Goal: Transaction & Acquisition: Purchase product/service

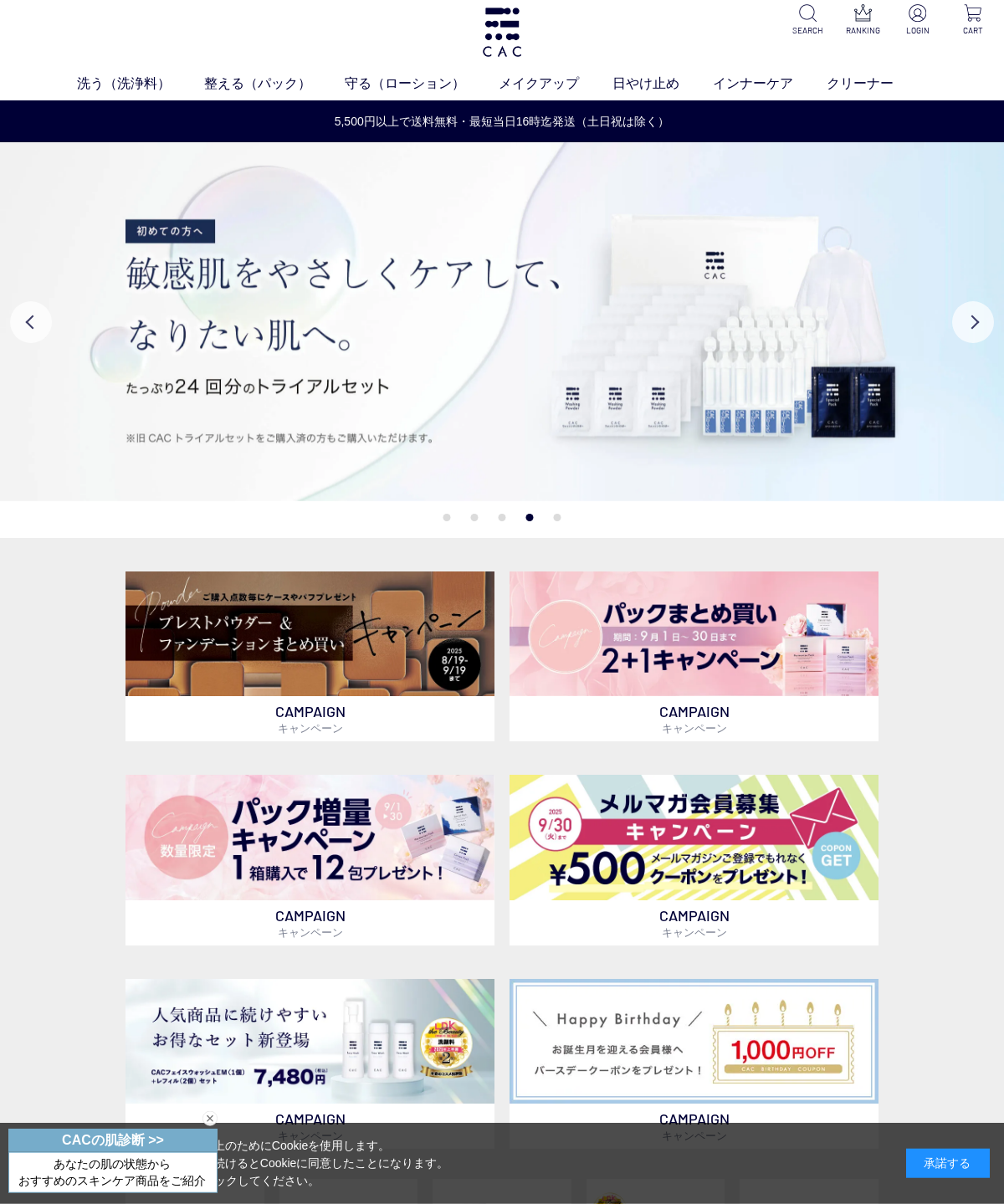
scroll to position [9, 0]
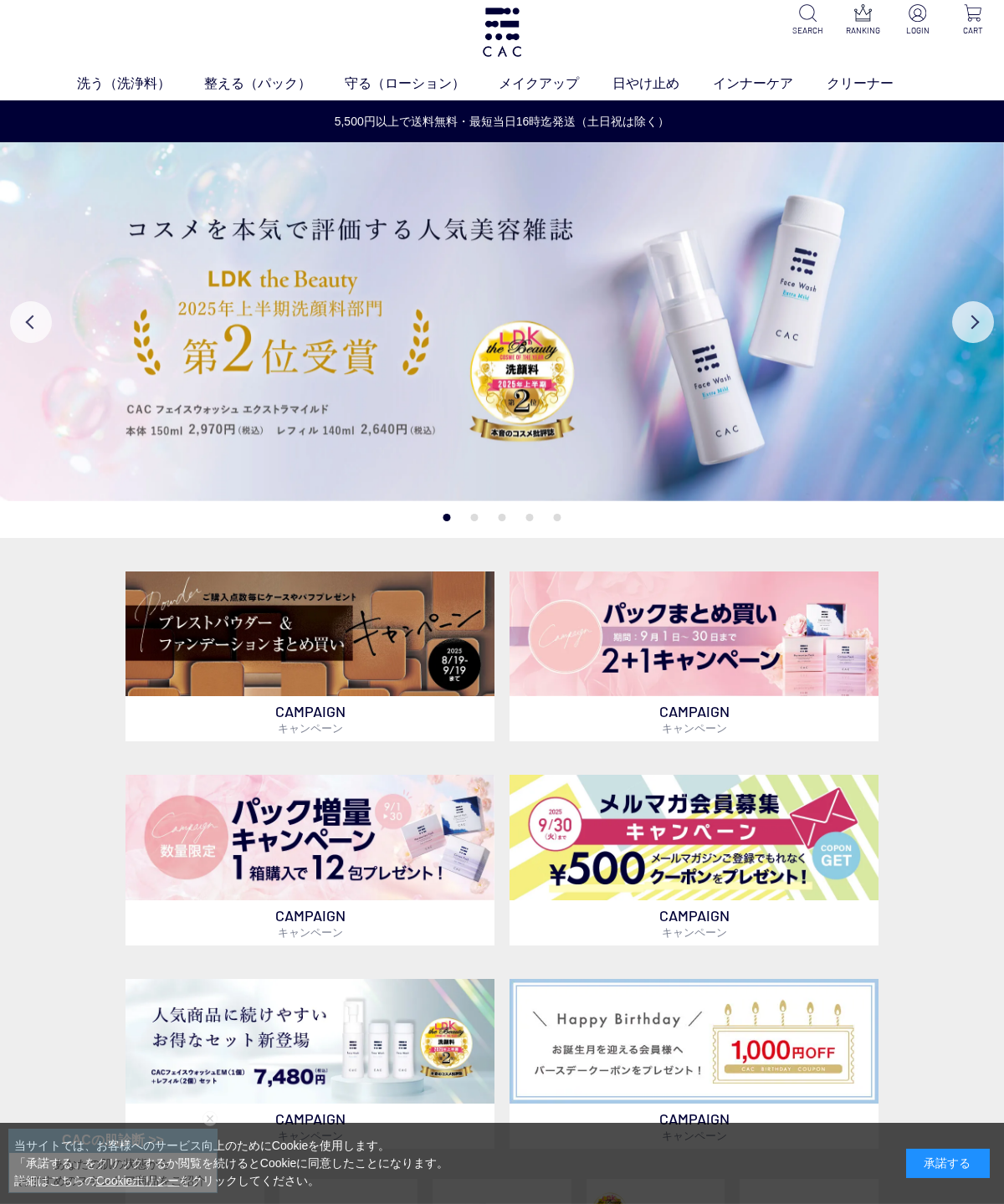
click at [273, 835] on img at bounding box center [310, 838] width 369 height 126
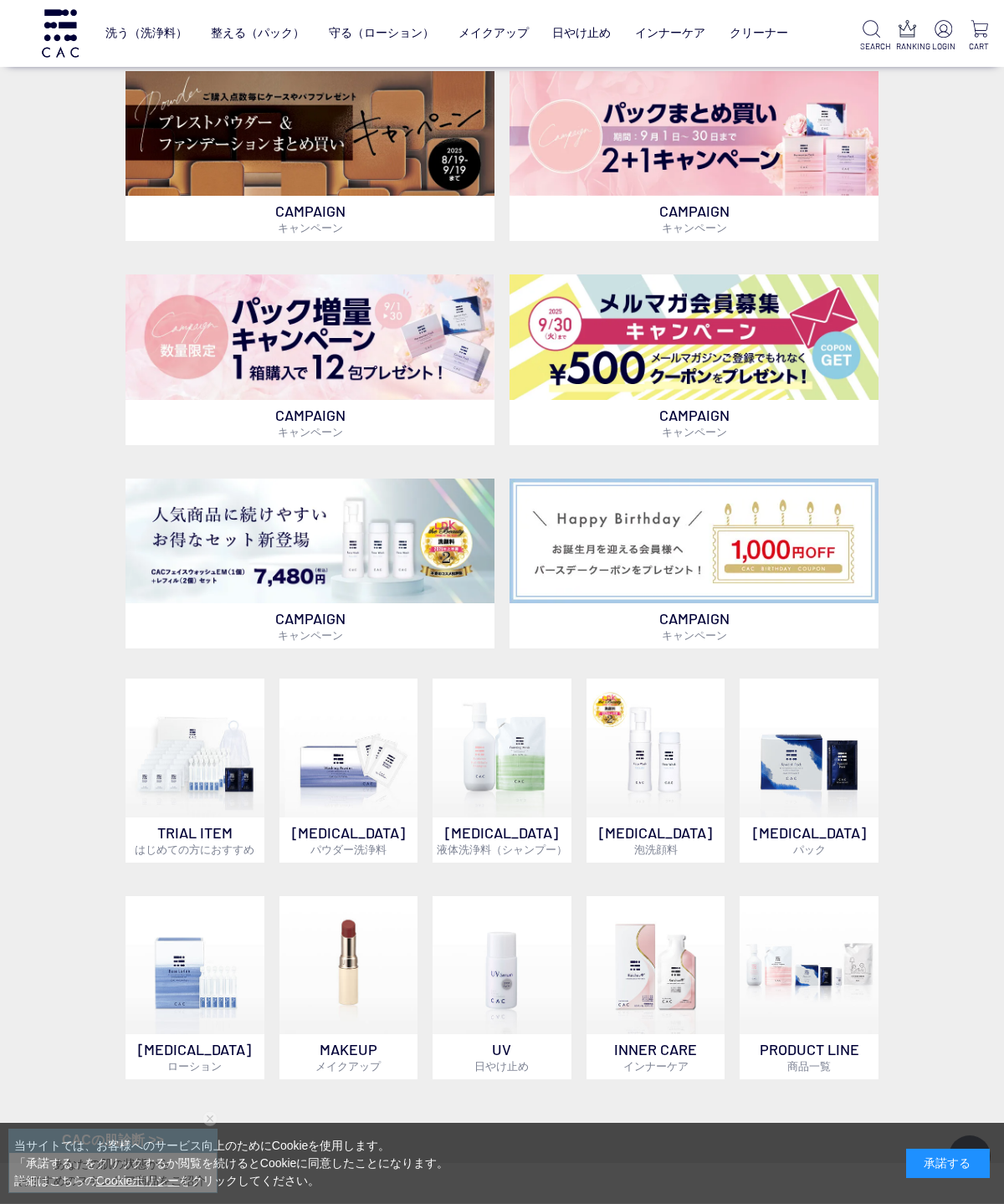
scroll to position [439, 0]
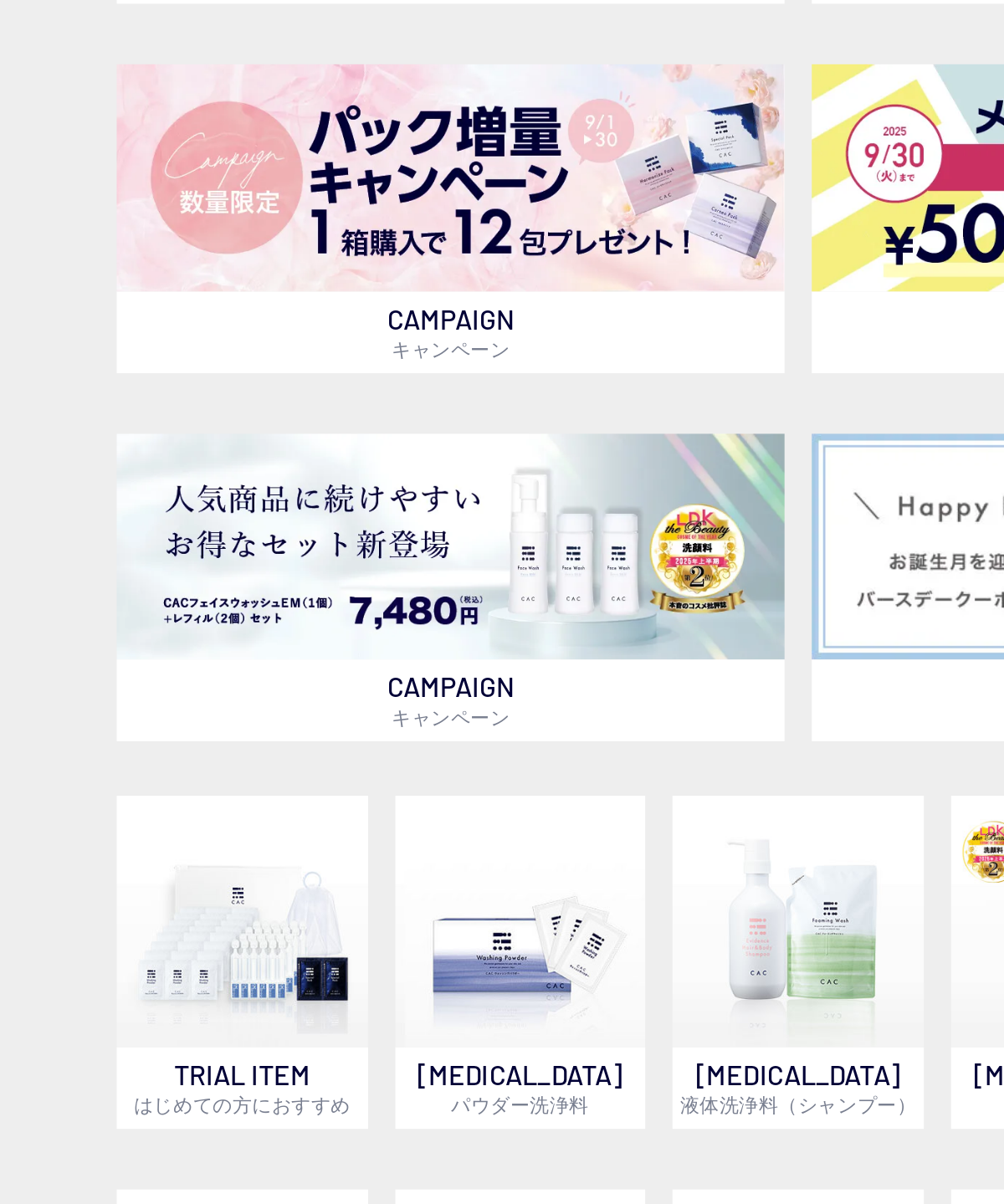
click at [126, 439] on img at bounding box center [310, 502] width 369 height 126
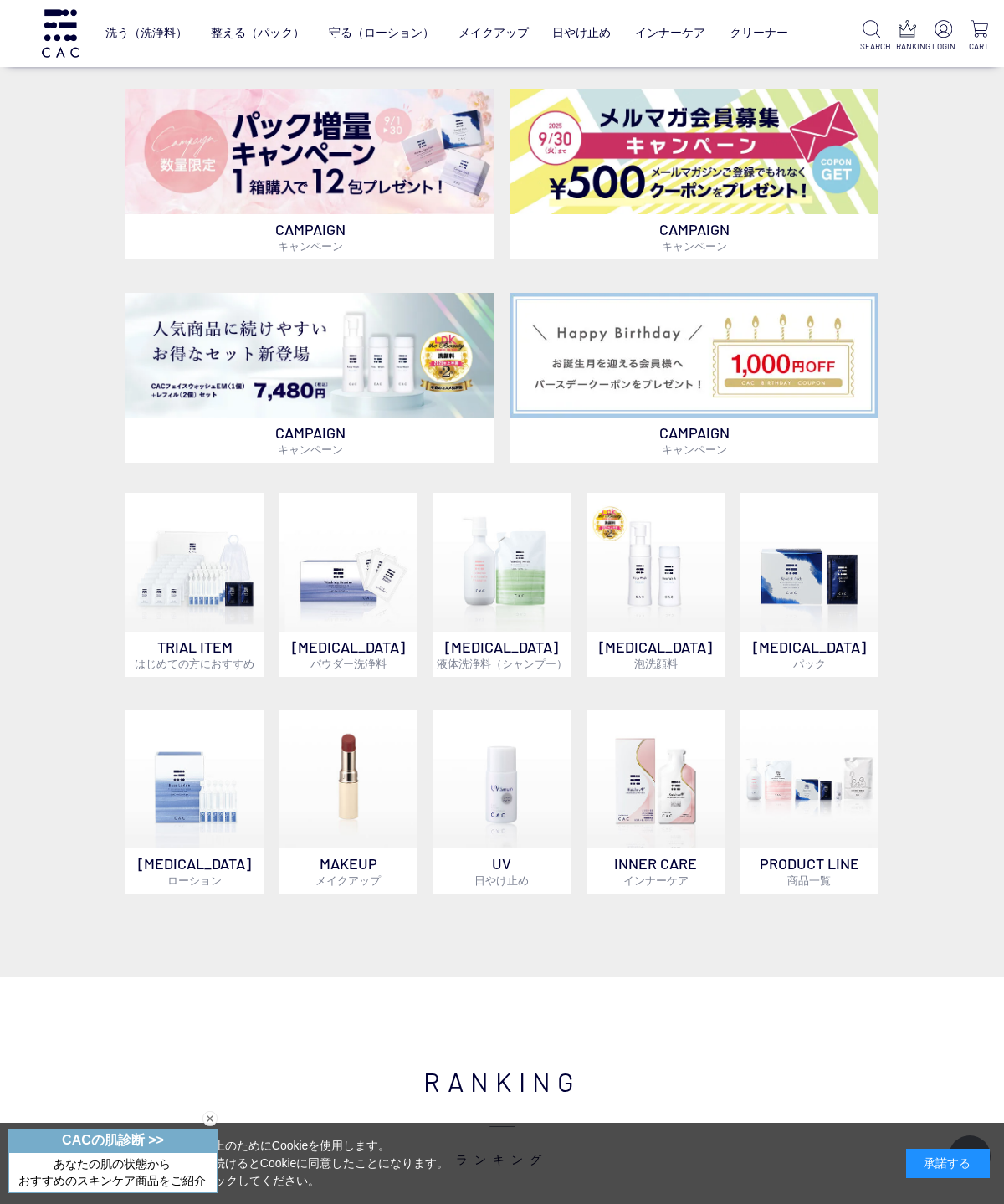
scroll to position [587, 0]
click at [348, 771] on img at bounding box center [349, 779] width 139 height 139
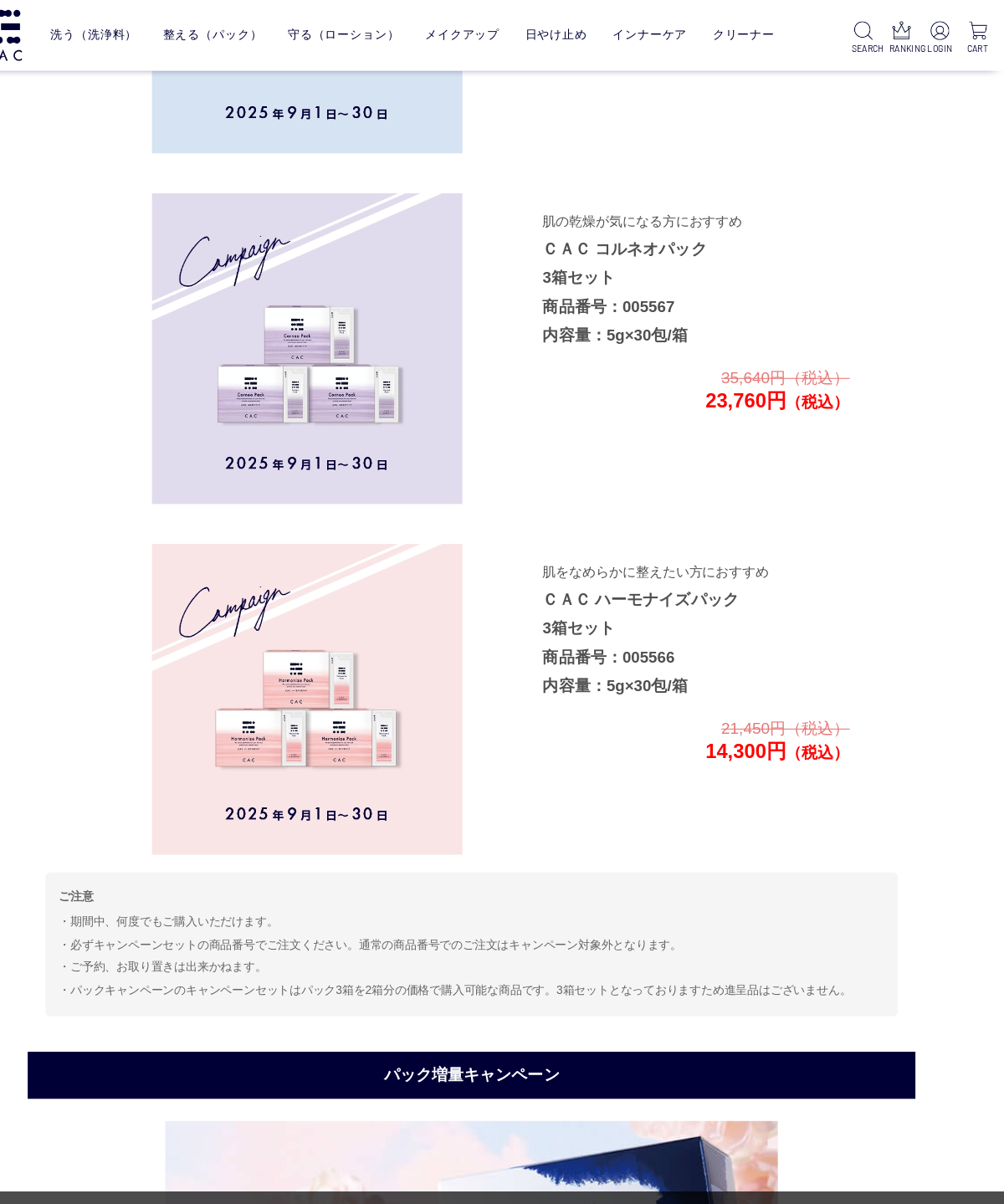
scroll to position [2992, 0]
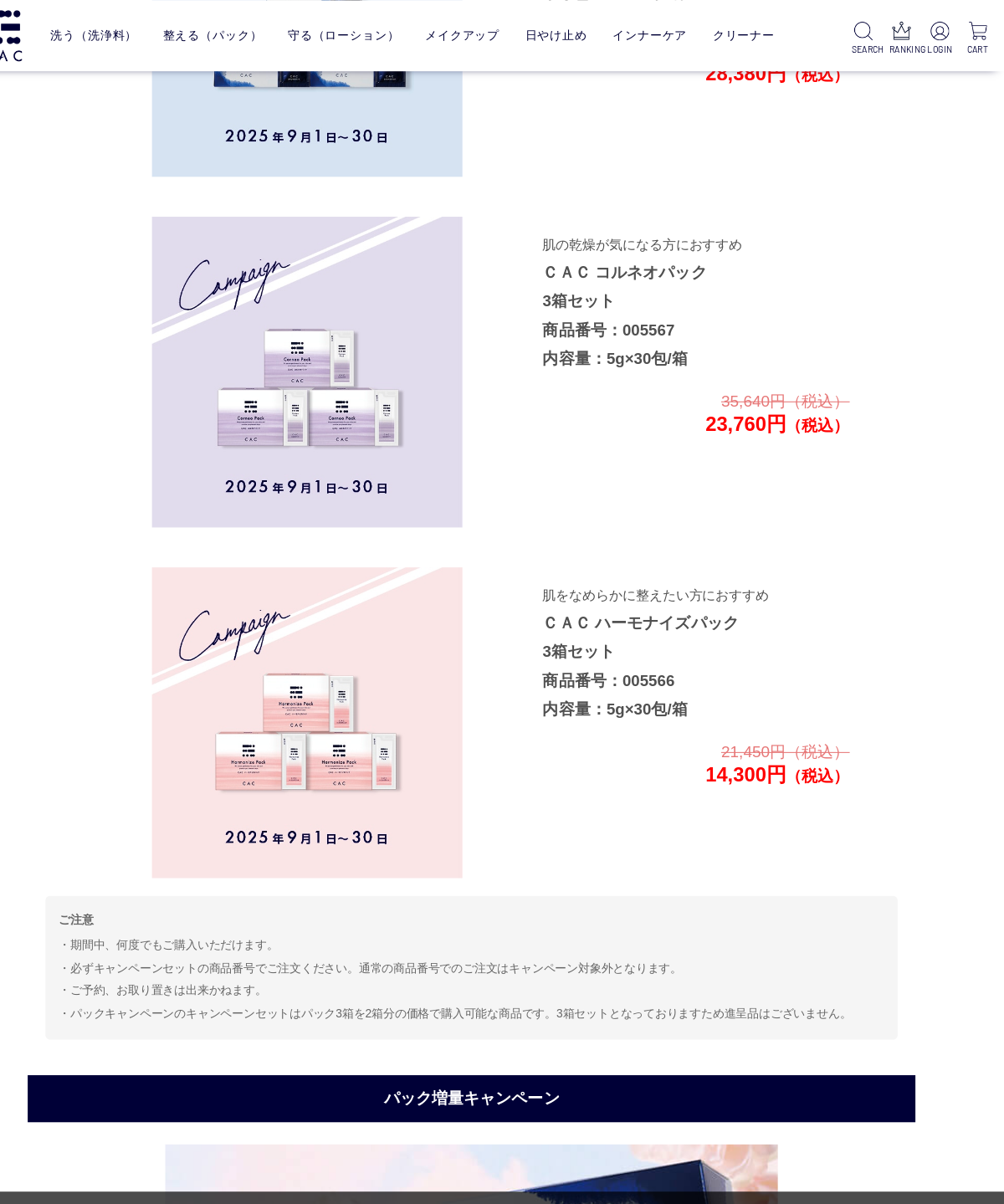
click at [100, 375] on div "【キャンペーン期間】2025年9月1日～9月30日 期間中フェイスパック3箱セットが2箱分の価格でご購入いただけます！季節の変わり目や春の揺らぎ肌ケアに、ＣＡ…" at bounding box center [501, 81] width 803 height 1798
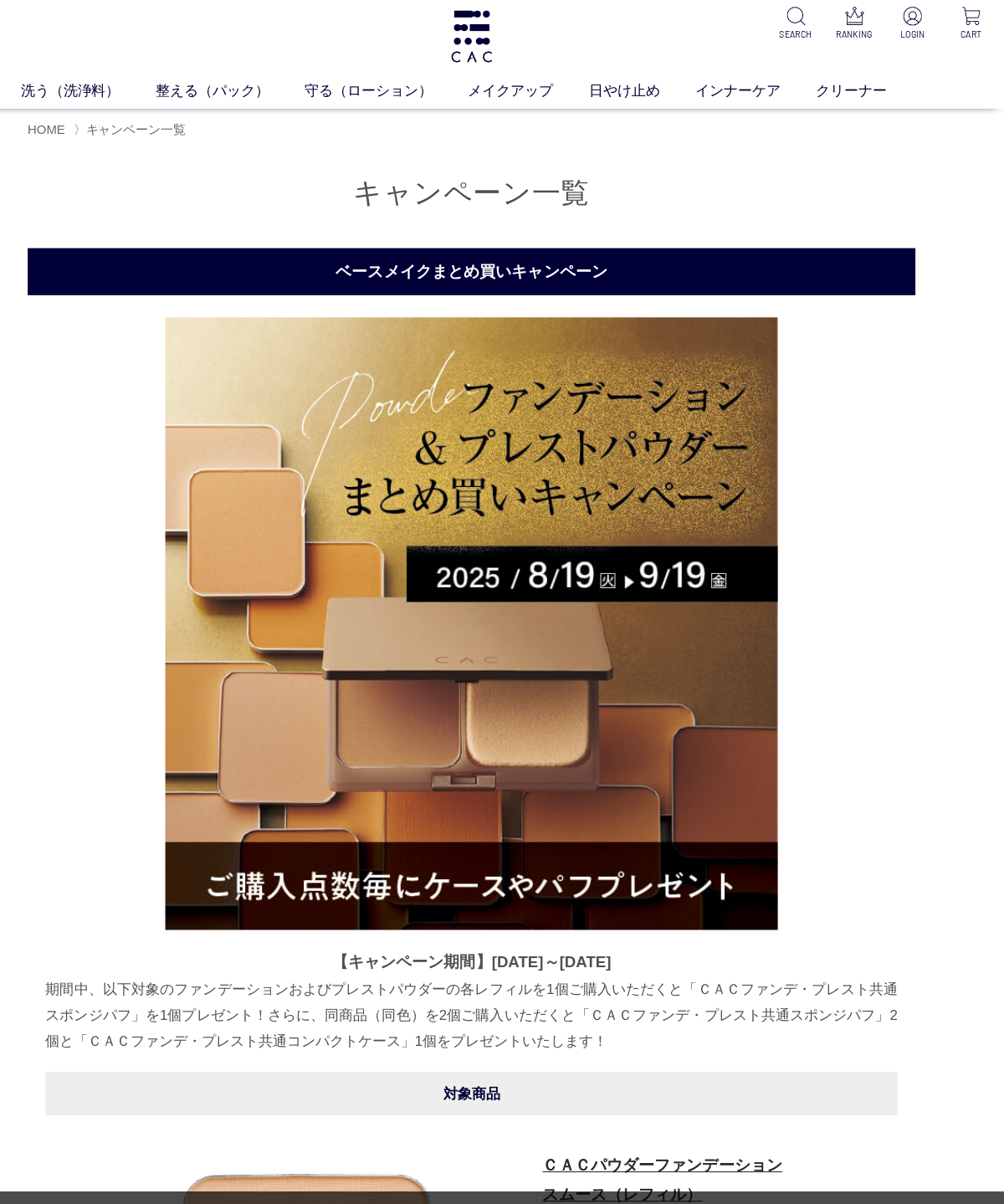
scroll to position [0, 0]
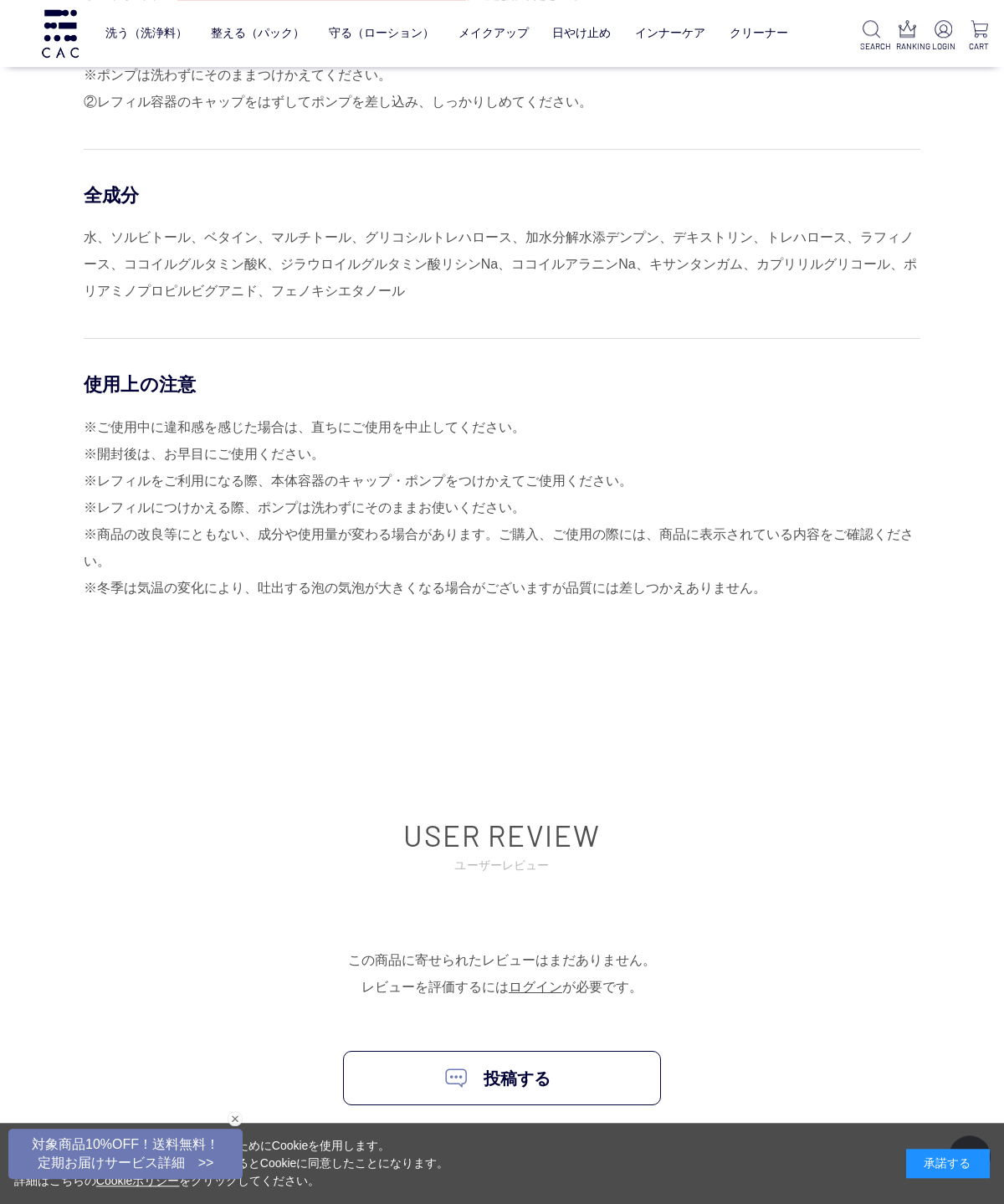
scroll to position [14290, 0]
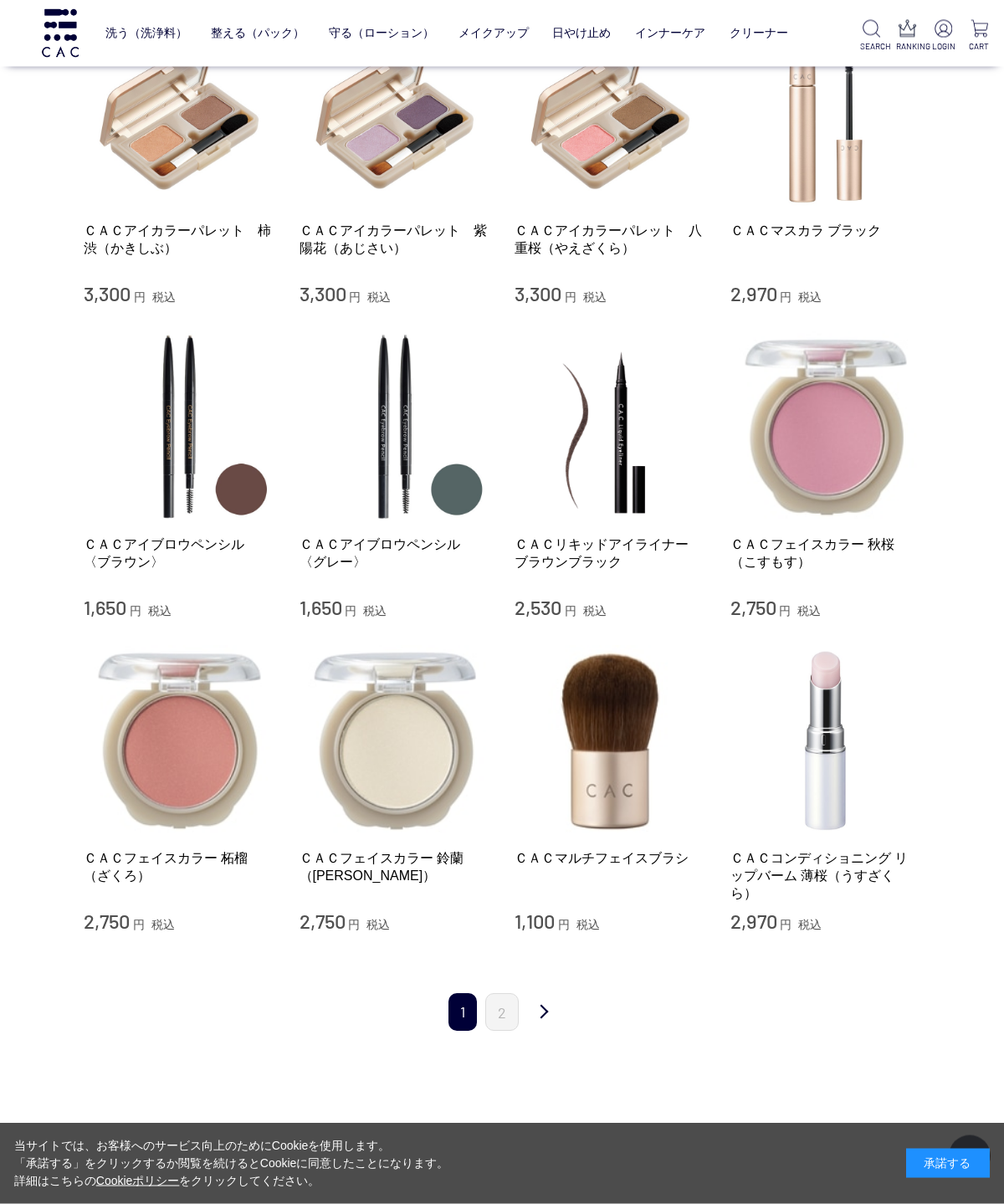
scroll to position [1077, 0]
click at [802, 831] on img at bounding box center [826, 741] width 191 height 191
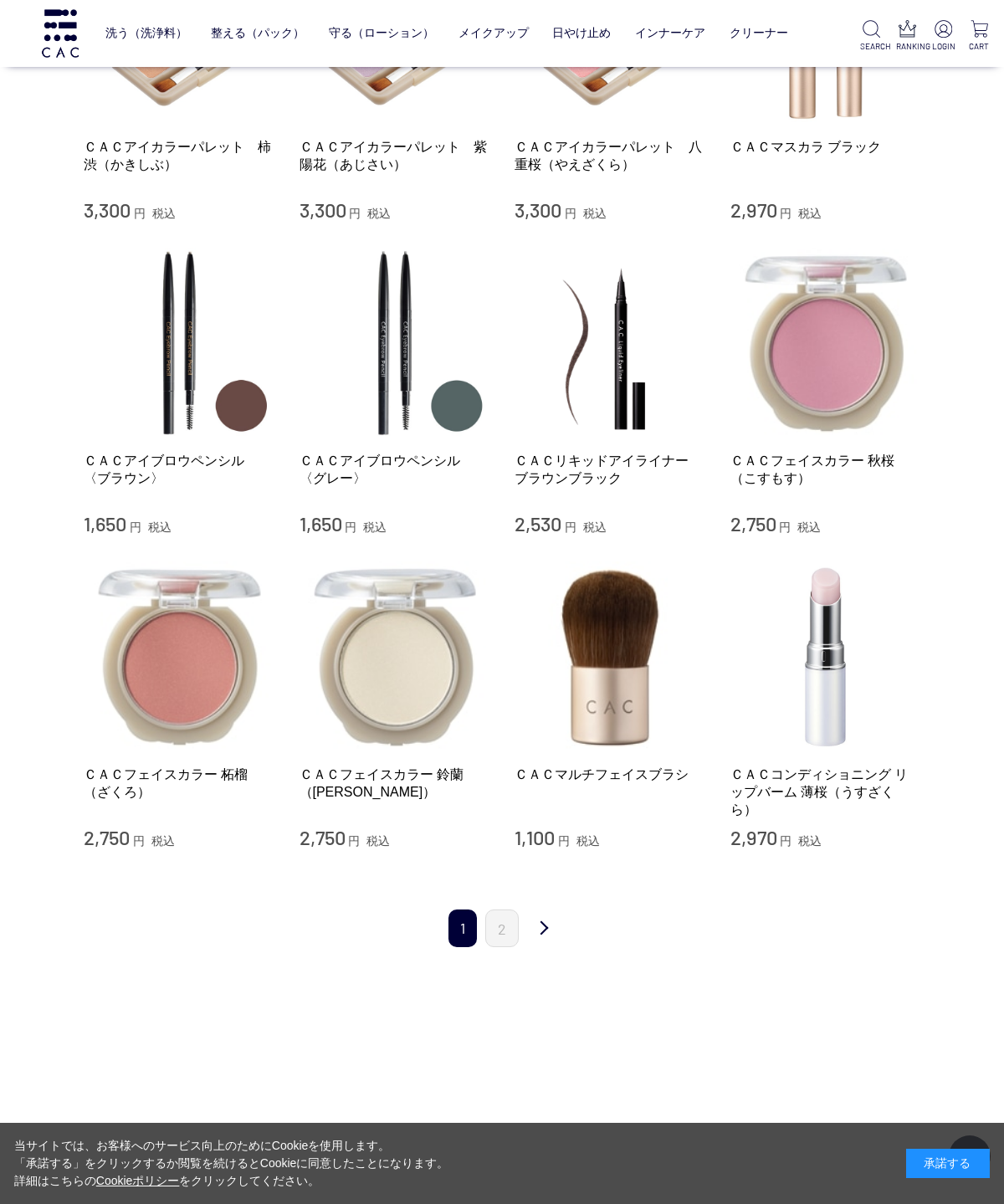
click at [518, 926] on link "2" at bounding box center [501, 929] width 33 height 38
click at [791, 747] on img at bounding box center [826, 657] width 191 height 191
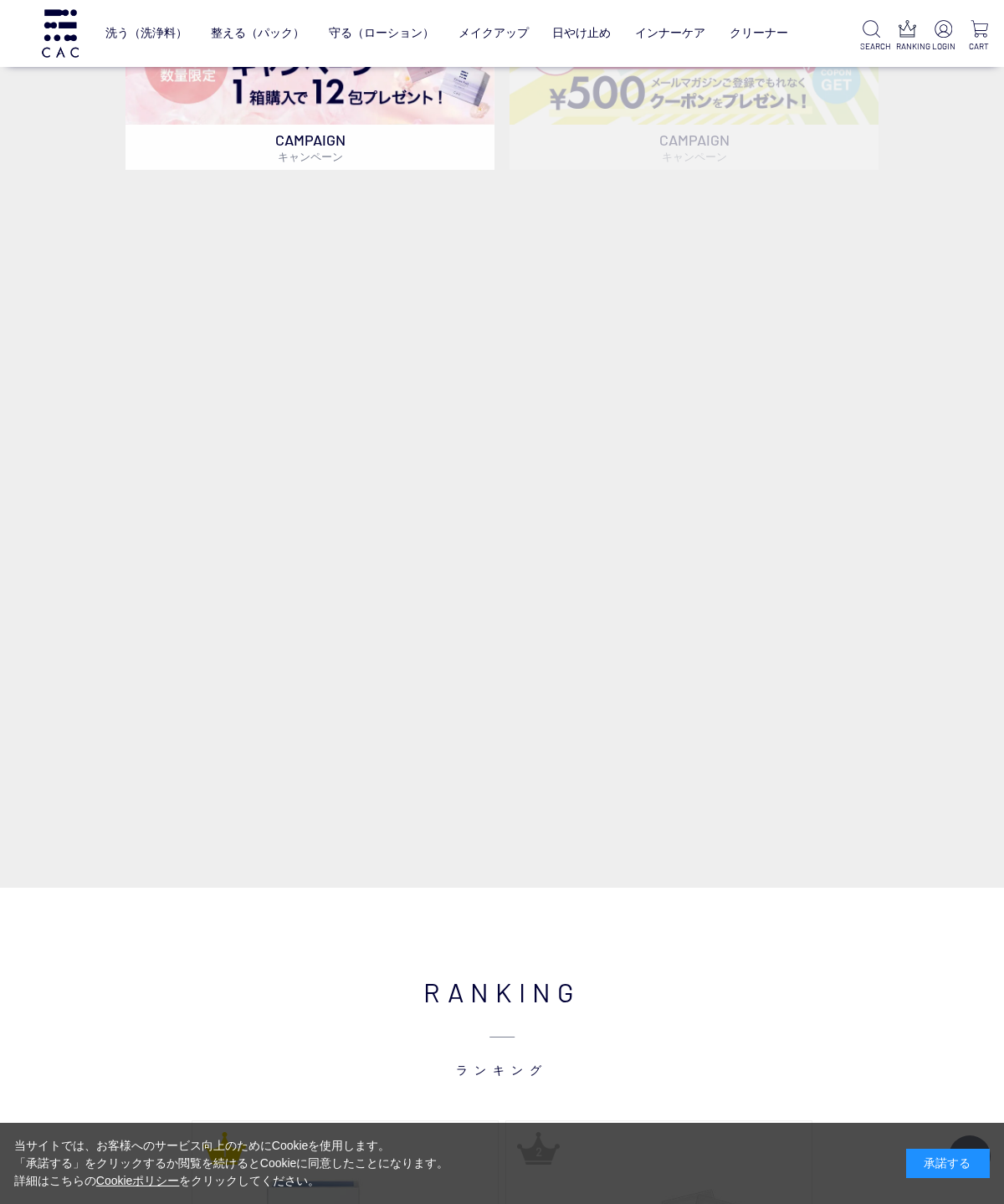
scroll to position [680, 0]
